Goal: Transaction & Acquisition: Download file/media

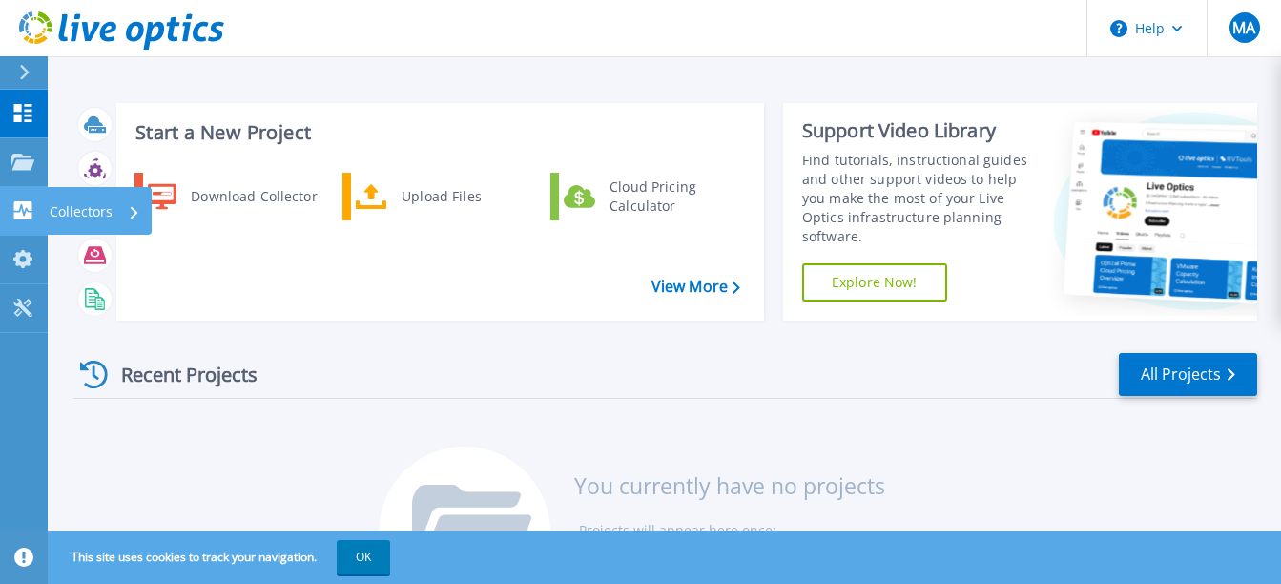
click at [110, 215] on p "Collectors" at bounding box center [81, 212] width 63 height 50
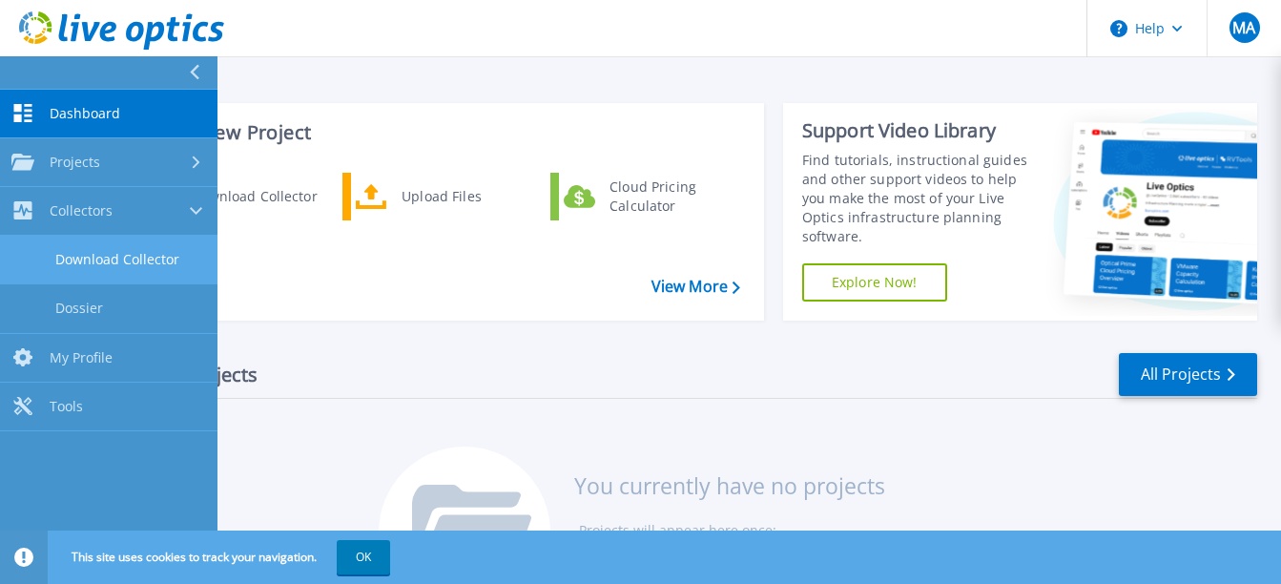
click at [140, 264] on link "Download Collector" at bounding box center [108, 260] width 217 height 49
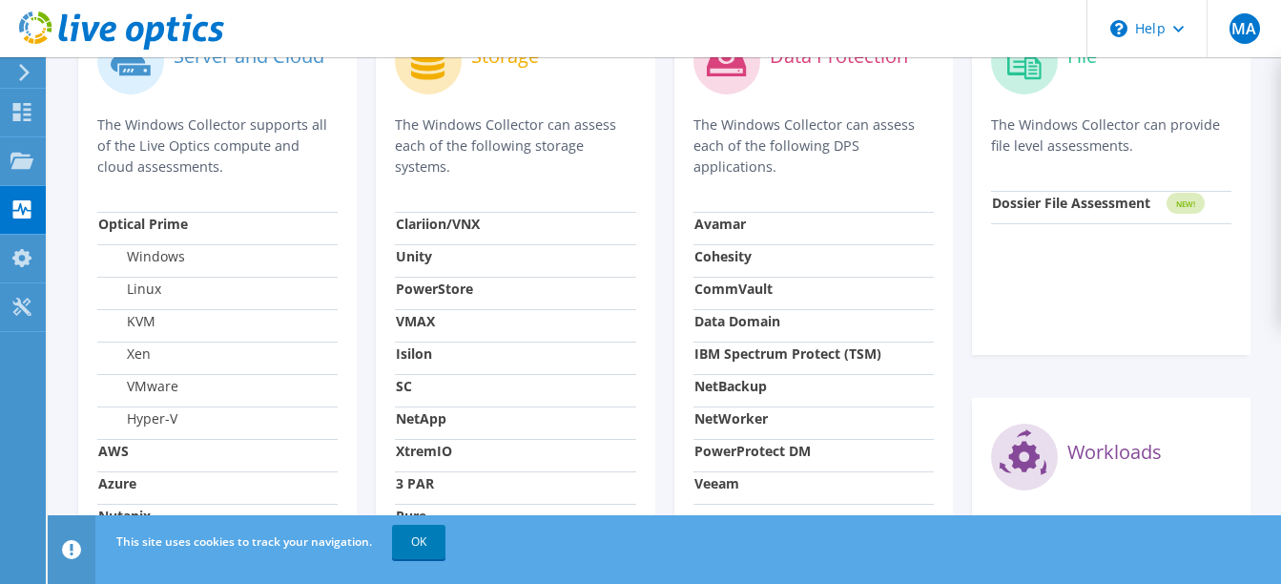
scroll to position [671, 0]
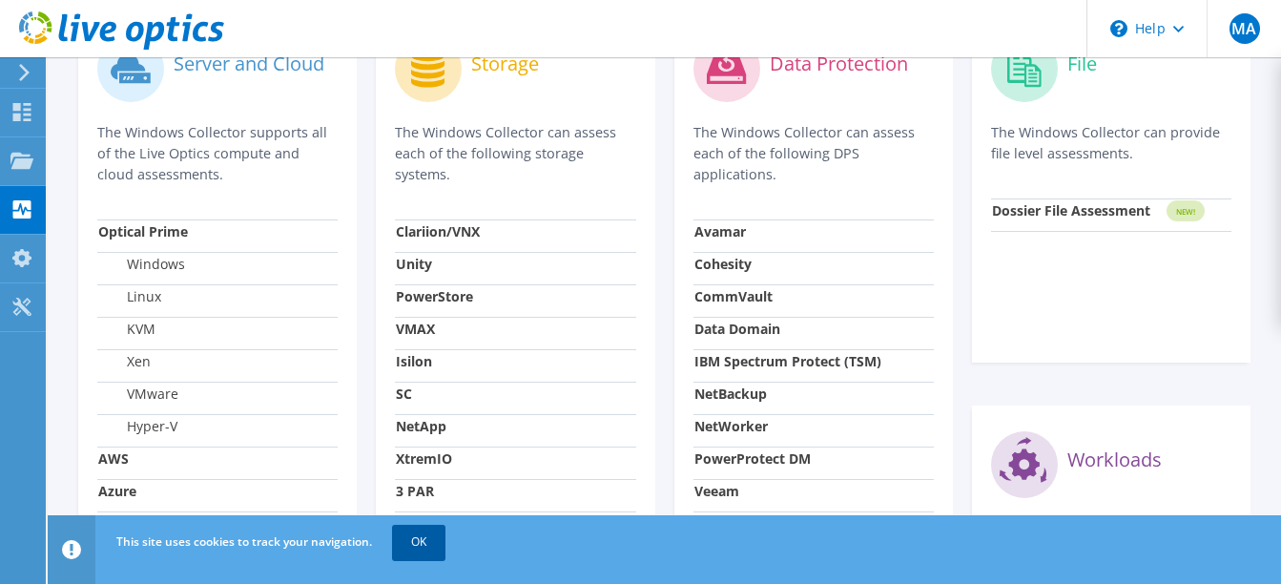
click at [403, 535] on link "OK" at bounding box center [418, 542] width 53 height 34
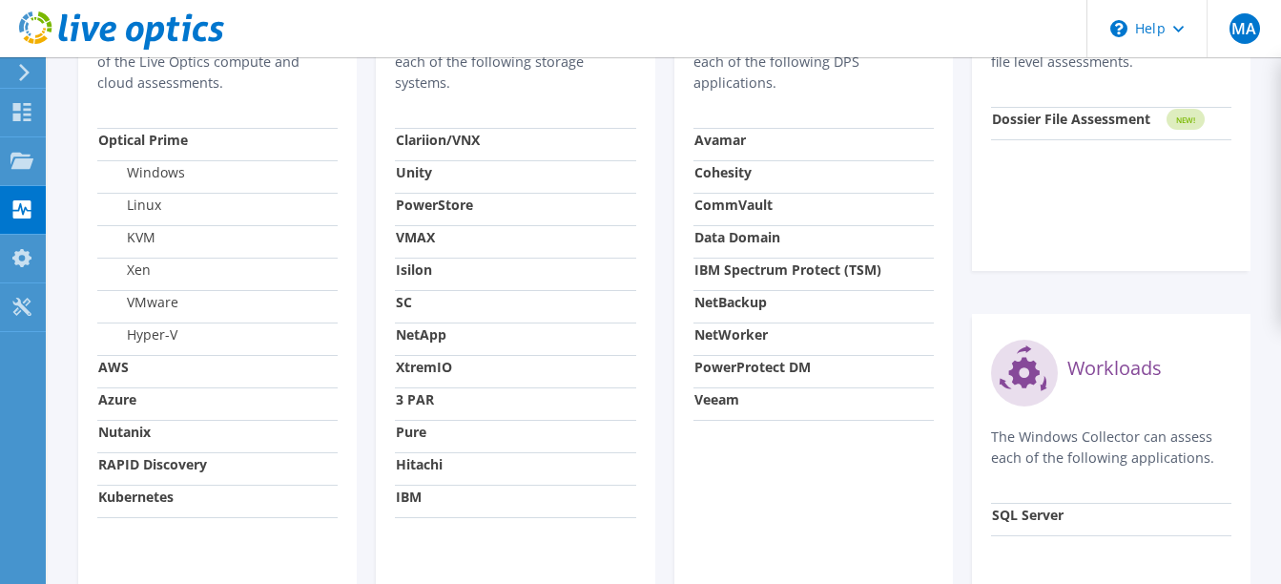
scroll to position [765, 0]
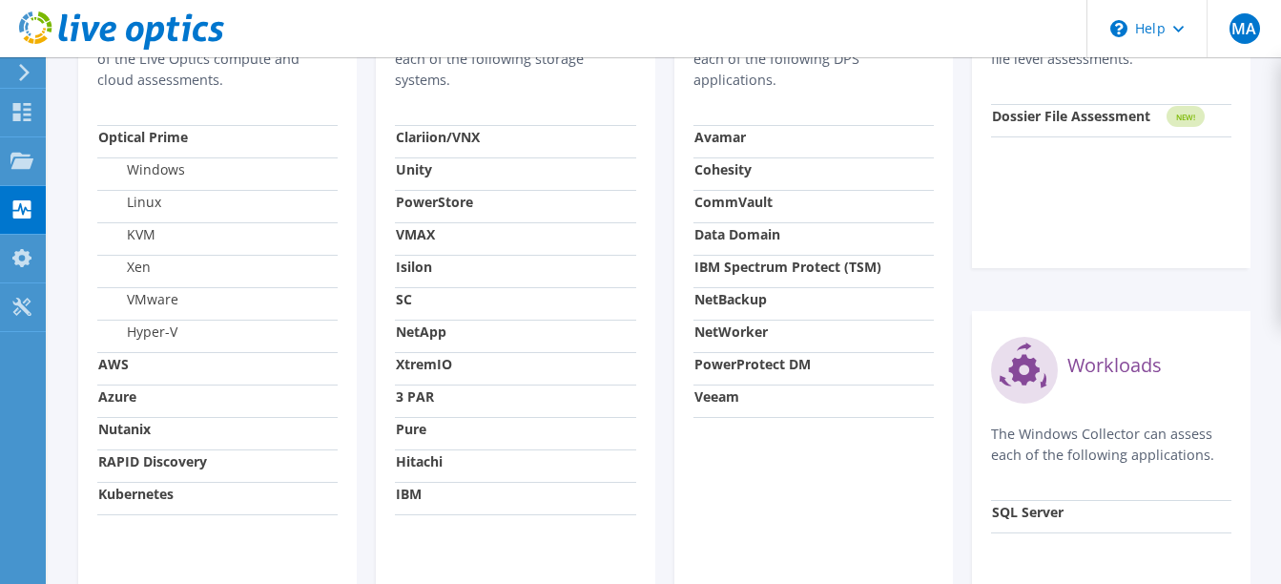
click at [402, 299] on strong "SC" at bounding box center [404, 299] width 16 height 18
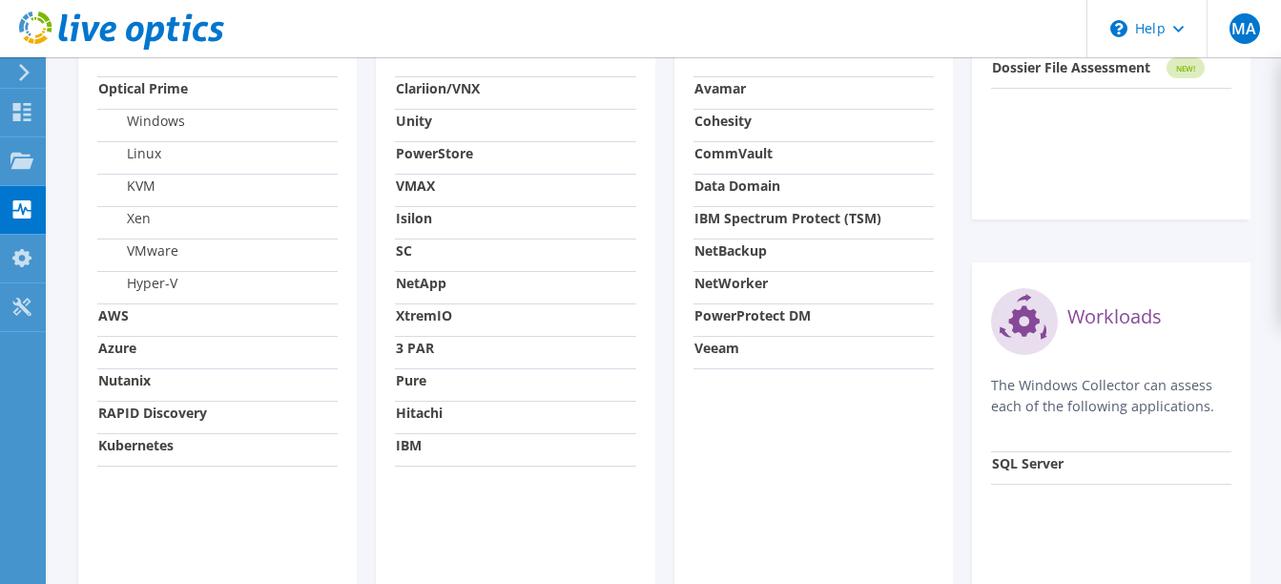
scroll to position [864, 0]
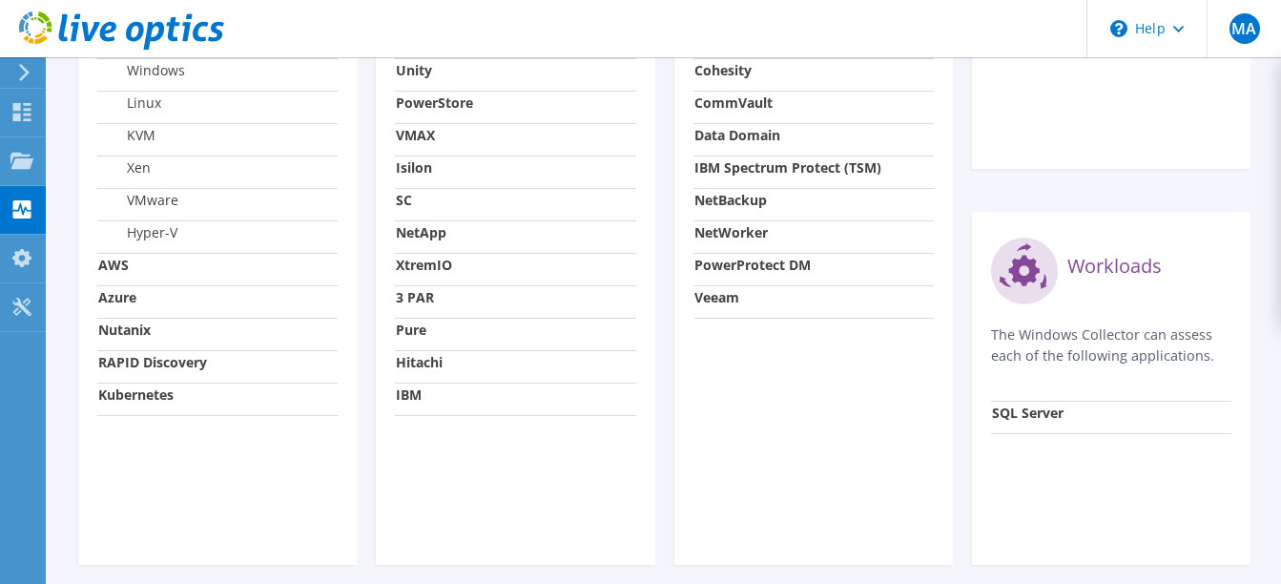
click at [1242, 341] on div "Workloads The Windows Collector can assess each of the following applications. …" at bounding box center [1111, 388] width 279 height 353
